Goal: Task Accomplishment & Management: Use online tool/utility

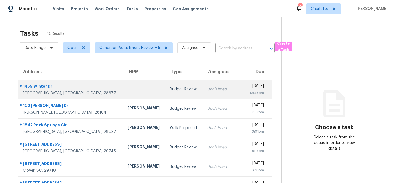
click at [30, 85] on div "1459 Winter Dr" at bounding box center [71, 86] width 96 height 7
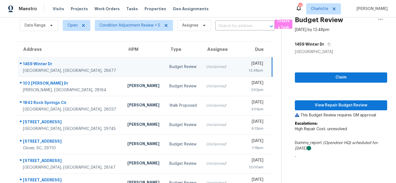
scroll to position [1, 0]
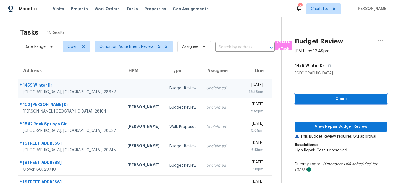
click at [339, 99] on span "Claim" at bounding box center [340, 98] width 83 height 7
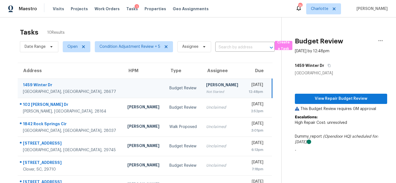
click at [339, 127] on p "Escalations: High Repair Cost: unresolved" at bounding box center [341, 122] width 92 height 17
click at [343, 98] on span "View Repair Budget Review" at bounding box center [340, 98] width 83 height 7
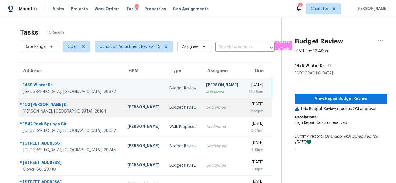
click at [31, 103] on div "102 Wingate Dr" at bounding box center [71, 105] width 96 height 7
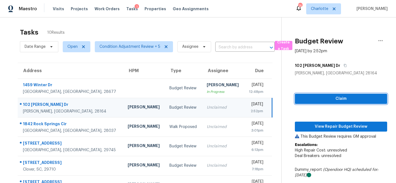
click at [336, 96] on span "Claim" at bounding box center [340, 98] width 83 height 7
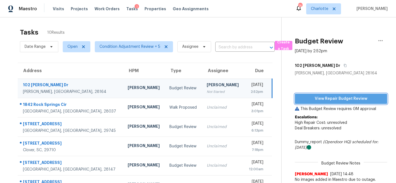
click at [347, 99] on span "View Repair Budget Review" at bounding box center [340, 98] width 83 height 7
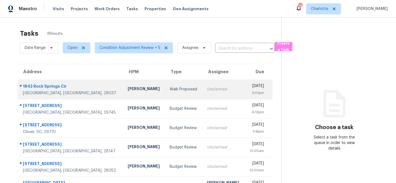
click at [38, 86] on div "1842 Rock Springs Cir" at bounding box center [71, 86] width 96 height 7
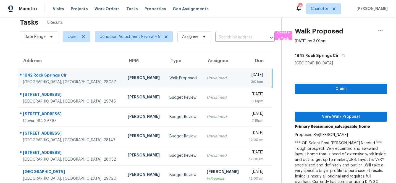
scroll to position [7, 0]
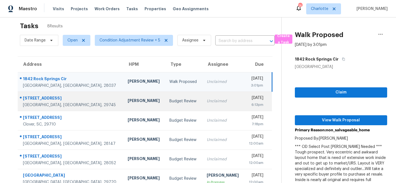
click at [38, 97] on div "114 Pheasant Ridge Cir" at bounding box center [71, 98] width 96 height 7
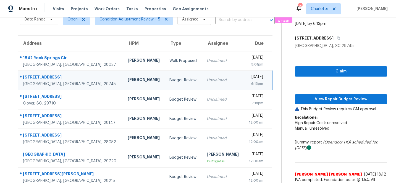
scroll to position [27, 0]
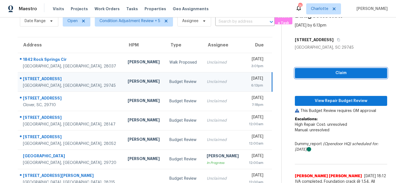
click at [341, 71] on span "Claim" at bounding box center [340, 73] width 83 height 7
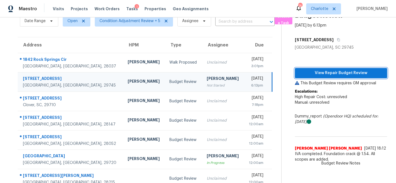
click at [347, 72] on span "View Repair Budget Review" at bounding box center [340, 73] width 83 height 7
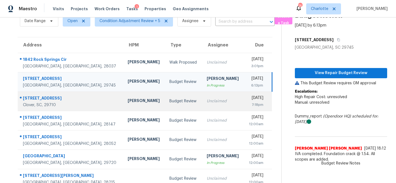
click at [40, 97] on div "2323 Branch Hill Ln" at bounding box center [71, 98] width 96 height 7
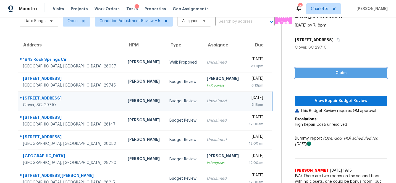
click at [345, 72] on span "Claim" at bounding box center [340, 73] width 83 height 7
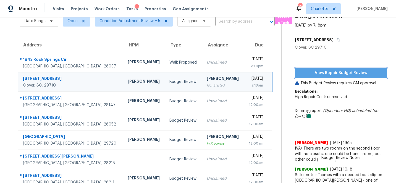
click at [347, 71] on span "View Repair Budget Review" at bounding box center [340, 73] width 83 height 7
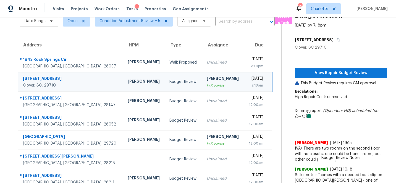
scroll to position [0, 0]
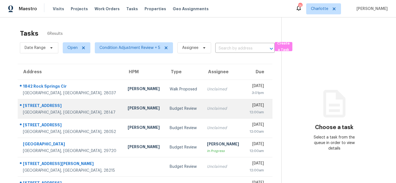
click at [36, 104] on div "2203 Airport Rd" at bounding box center [71, 106] width 96 height 7
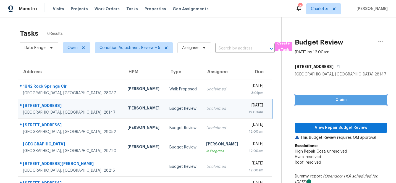
click at [329, 101] on span "Claim" at bounding box center [340, 99] width 83 height 7
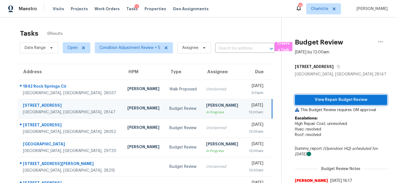
click at [344, 98] on span "View Repair Budget Review" at bounding box center [340, 99] width 83 height 7
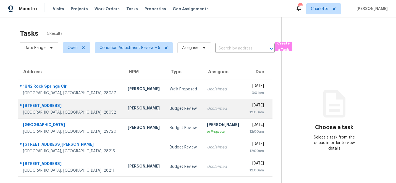
click at [41, 105] on div "[STREET_ADDRESS]" at bounding box center [71, 106] width 96 height 7
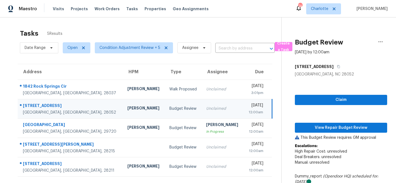
scroll to position [36, 0]
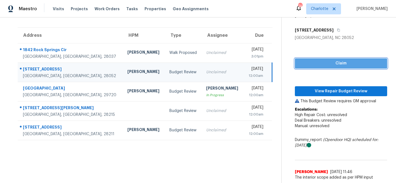
click at [337, 63] on span "Claim" at bounding box center [340, 63] width 83 height 7
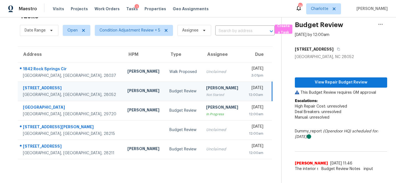
scroll to position [17, 0]
click at [342, 81] on span "View Repair Budget Review" at bounding box center [340, 82] width 83 height 7
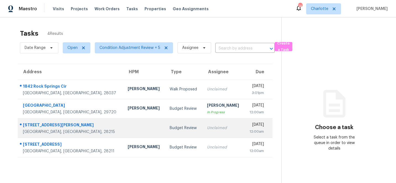
click at [34, 123] on div "[STREET_ADDRESS][PERSON_NAME]" at bounding box center [71, 125] width 96 height 7
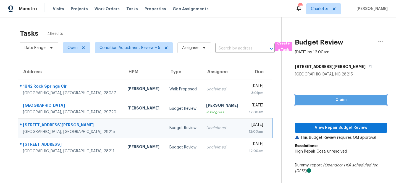
click at [344, 97] on span "Claim" at bounding box center [340, 99] width 83 height 7
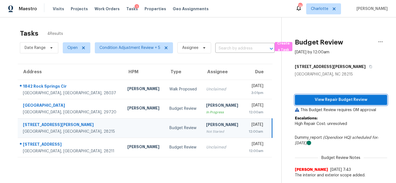
click at [337, 99] on span "View Repair Budget Review" at bounding box center [340, 99] width 83 height 7
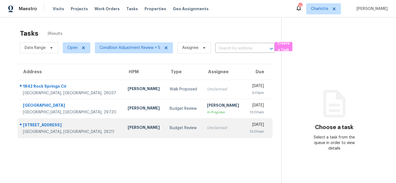
click at [36, 124] on div "[STREET_ADDRESS]" at bounding box center [71, 125] width 96 height 7
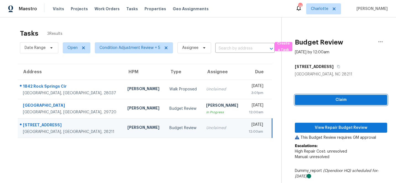
click at [336, 101] on span "Claim" at bounding box center [340, 99] width 83 height 7
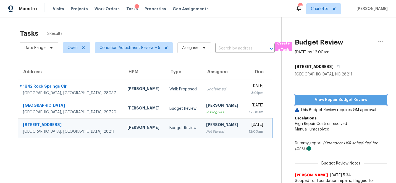
click at [340, 101] on span "View Repair Budget Review" at bounding box center [340, 99] width 83 height 7
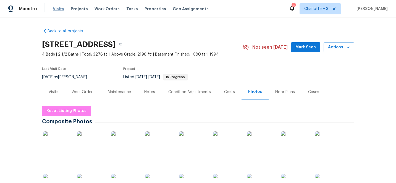
click at [57, 8] on span "Visits" at bounding box center [58, 9] width 11 height 6
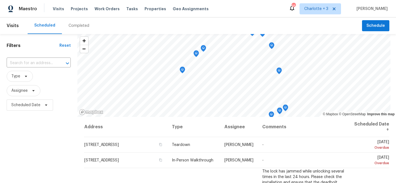
click at [70, 24] on div "Completed" at bounding box center [78, 26] width 21 height 6
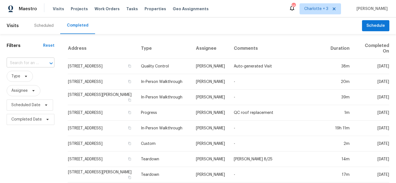
click at [34, 64] on input "text" at bounding box center [23, 63] width 32 height 9
type input "148 SHAS"
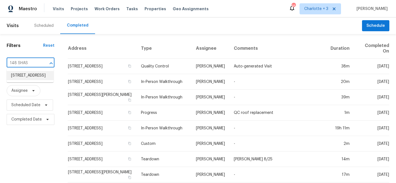
click at [31, 75] on li "148 Shasta Ln, Charlotte, NC 28211" at bounding box center [30, 75] width 47 height 9
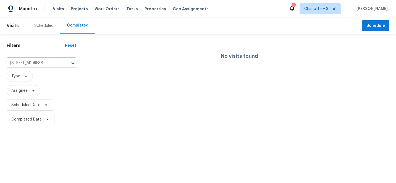
click at [44, 25] on div "Scheduled" at bounding box center [43, 26] width 19 height 6
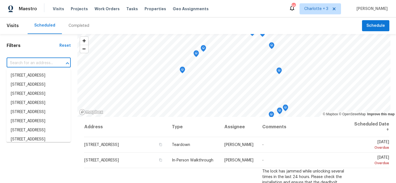
click at [35, 64] on input "text" at bounding box center [31, 63] width 49 height 9
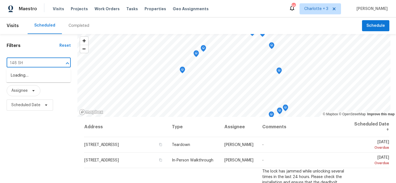
type input "148 SHA"
click at [32, 77] on li "148 Shasta Ln, Charlotte, NC 28211" at bounding box center [38, 75] width 64 height 9
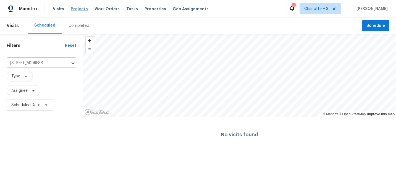
click at [77, 9] on span "Projects" at bounding box center [79, 9] width 17 height 6
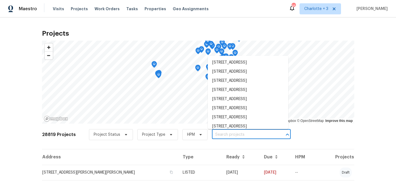
click at [228, 134] on input "text" at bounding box center [243, 134] width 63 height 9
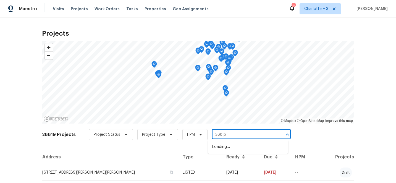
type input "368 pl"
click at [239, 147] on li "368 Pleasant Hill Dr SE, Concord, NC 28025" at bounding box center [248, 146] width 80 height 9
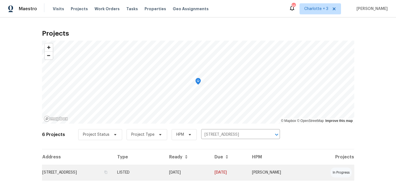
click at [210, 169] on td "08/19/25" at bounding box center [187, 172] width 45 height 15
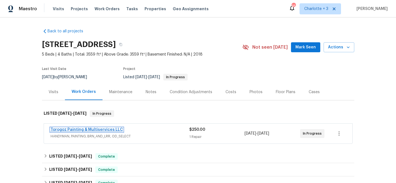
click at [63, 129] on link "Torogoz Painting & Multiservices LLC" at bounding box center [87, 130] width 72 height 4
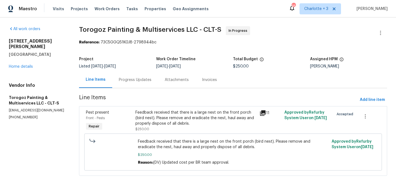
click at [137, 79] on div "Progress Updates" at bounding box center [135, 80] width 33 height 6
